Goal: Information Seeking & Learning: Find specific fact

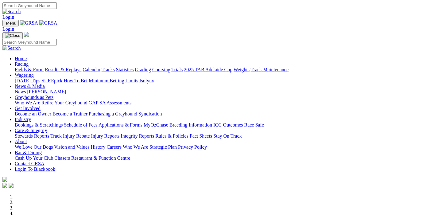
click at [29, 61] on link "Racing" at bounding box center [22, 63] width 14 height 5
click at [80, 67] on link "Results & Replays" at bounding box center [63, 69] width 37 height 5
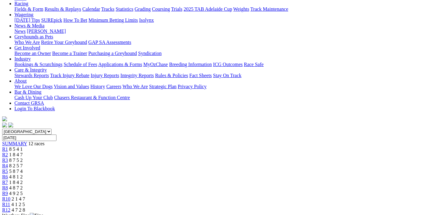
scroll to position [71, 0]
click at [114, 152] on div "R2 1 8 4 7" at bounding box center [220, 155] width 437 height 6
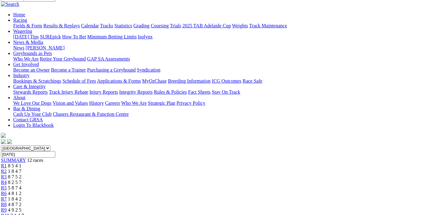
scroll to position [54, 2]
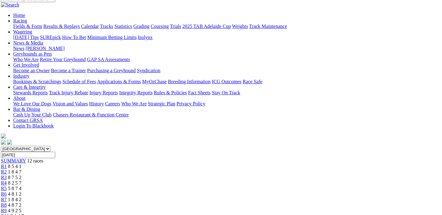
click at [140, 175] on div "R3 8 7 5 2" at bounding box center [219, 178] width 437 height 6
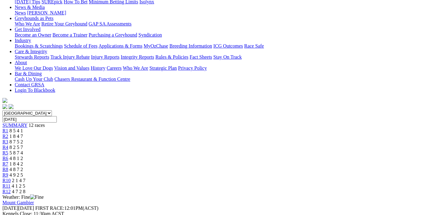
scroll to position [90, 0]
click at [23, 145] on span "8 2 5 7" at bounding box center [17, 147] width 14 height 5
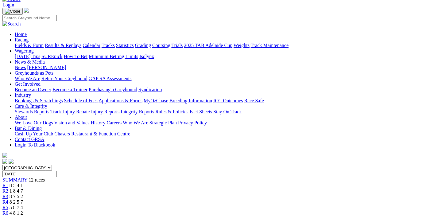
scroll to position [24, 0]
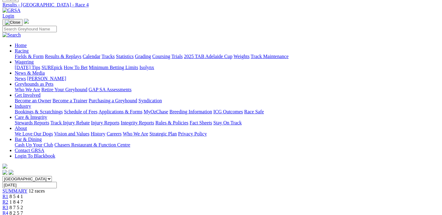
click at [200, 215] on div "R5 5 8 7 4" at bounding box center [220, 219] width 437 height 6
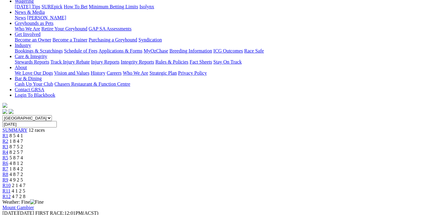
scroll to position [79, 0]
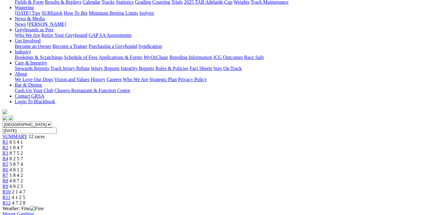
click at [23, 167] on span "4 8 1 2" at bounding box center [17, 169] width 14 height 5
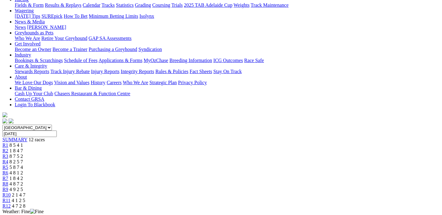
scroll to position [73, 0]
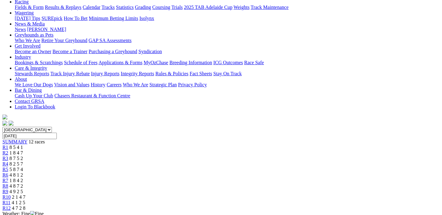
click at [23, 178] on span "1 8 4 2" at bounding box center [17, 180] width 14 height 5
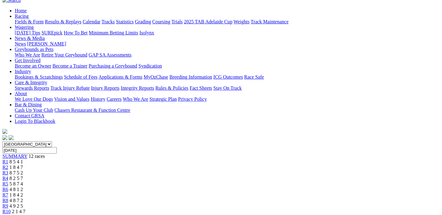
scroll to position [49, 0]
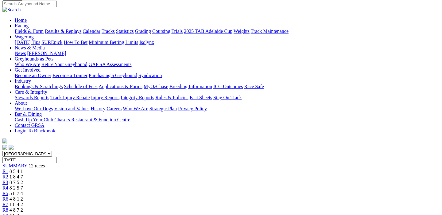
click at [8, 207] on span "R8" at bounding box center [5, 209] width 6 height 5
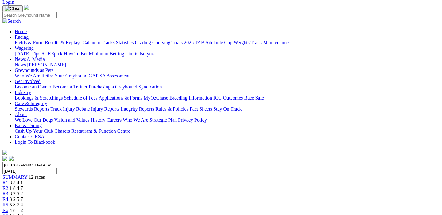
scroll to position [33, 0]
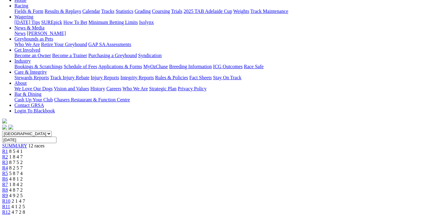
scroll to position [64, 0]
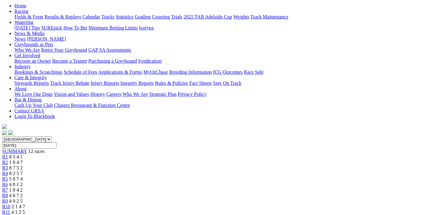
click at [10, 204] on span "R10" at bounding box center [6, 206] width 8 height 5
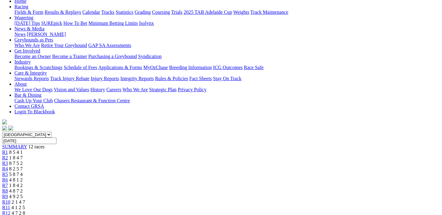
scroll to position [68, 0]
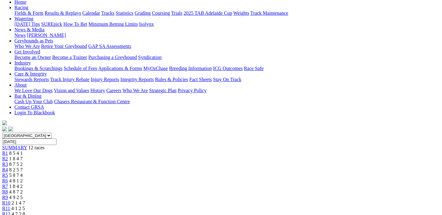
click at [23, 195] on span "4 9 2 5" at bounding box center [16, 197] width 14 height 5
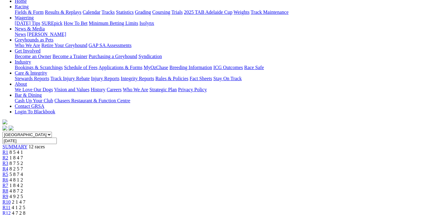
scroll to position [64, 0]
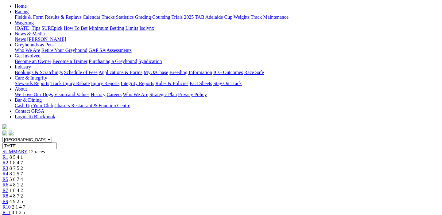
click at [23, 188] on span "1 8 4 2" at bounding box center [17, 190] width 14 height 5
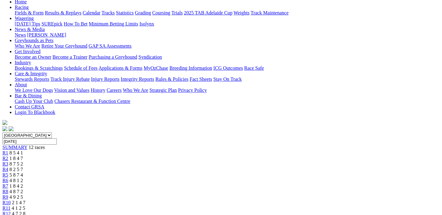
scroll to position [64, 0]
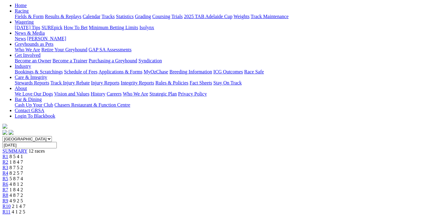
click at [23, 181] on span "4 8 1 2" at bounding box center [17, 183] width 14 height 5
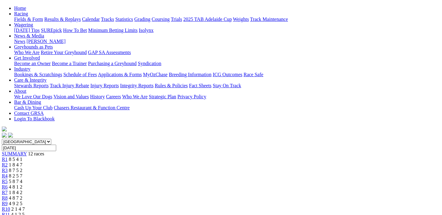
click at [22, 179] on span "5 8 7 4" at bounding box center [16, 181] width 14 height 5
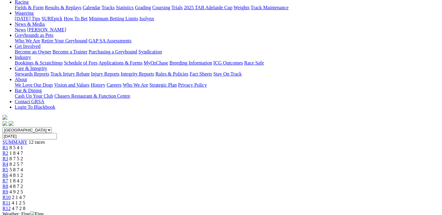
scroll to position [71, 0]
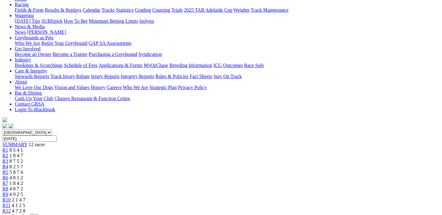
click at [8, 164] on span "R4" at bounding box center [5, 166] width 6 height 5
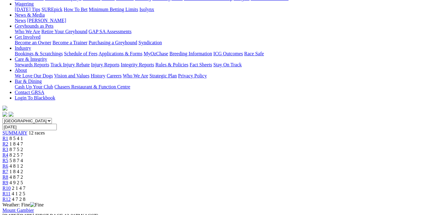
scroll to position [82, 0]
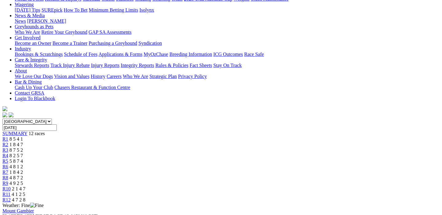
click at [141, 147] on div "R3 8 7 5 2" at bounding box center [220, 150] width 437 height 6
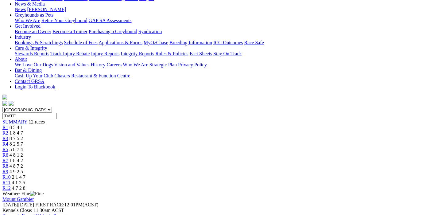
scroll to position [91, 0]
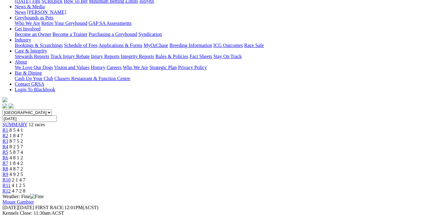
click at [23, 133] on span "1 8 4 7" at bounding box center [17, 135] width 14 height 5
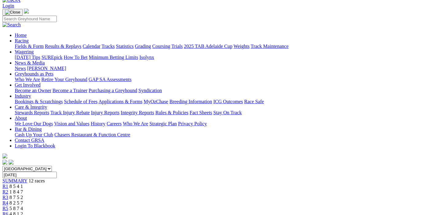
scroll to position [31, 0]
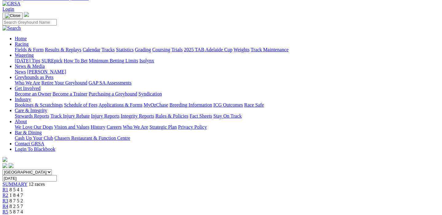
click at [8, 187] on span "R1" at bounding box center [5, 189] width 6 height 5
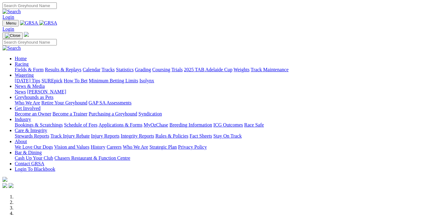
click at [29, 61] on link "Racing" at bounding box center [22, 63] width 14 height 5
click at [69, 67] on link "Results & Replays" at bounding box center [63, 69] width 37 height 5
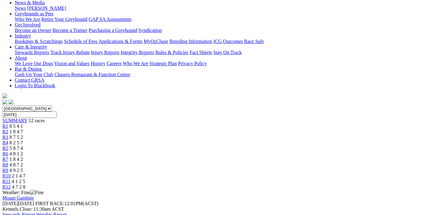
scroll to position [87, 0]
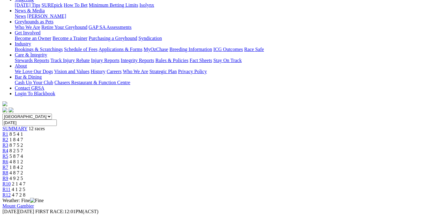
click at [23, 137] on span "1 8 4 7" at bounding box center [17, 139] width 14 height 5
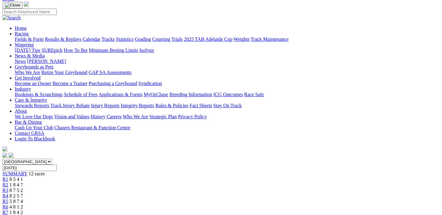
scroll to position [39, 0]
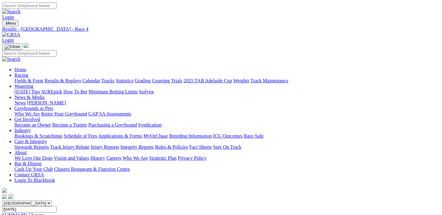
scroll to position [0, 0]
